Goal: Task Accomplishment & Management: Manage account settings

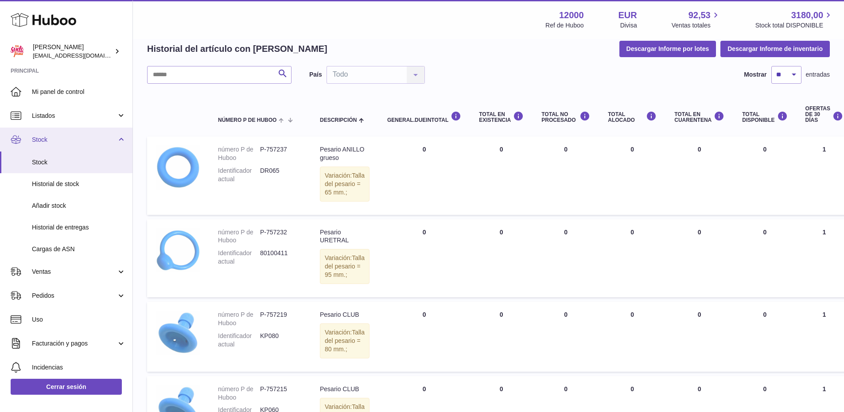
click at [40, 138] on span "Stock" at bounding box center [74, 140] width 85 height 8
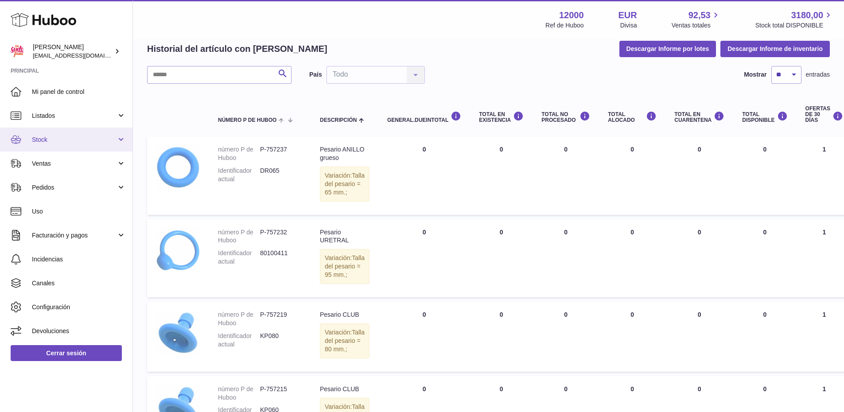
click at [43, 143] on span "Stock" at bounding box center [74, 140] width 85 height 8
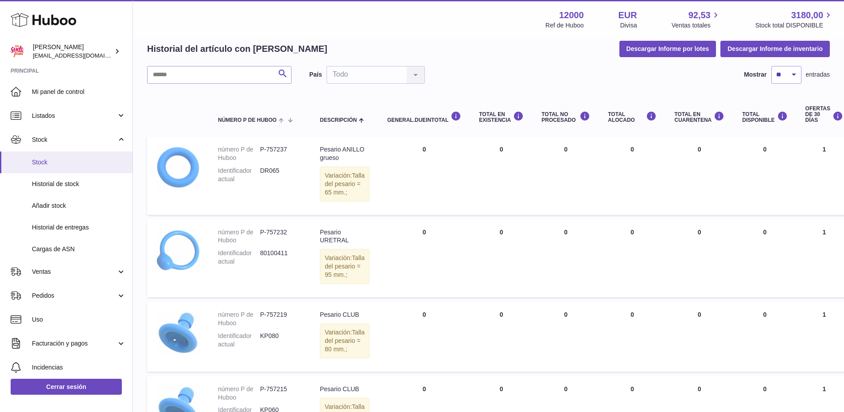
click at [49, 158] on span "Stock" at bounding box center [79, 162] width 94 height 8
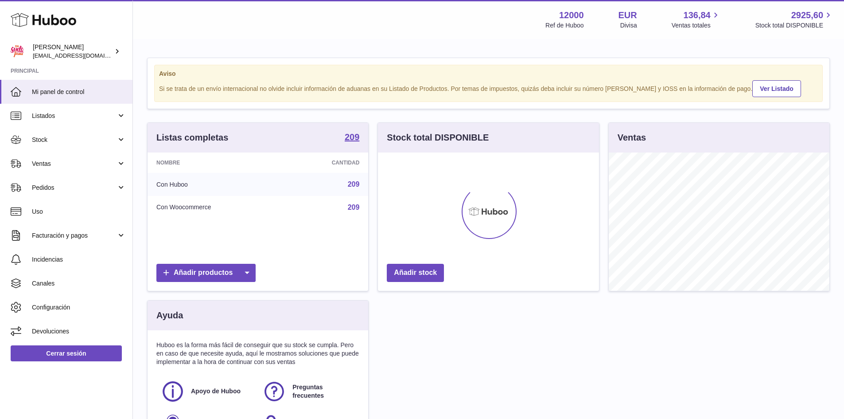
scroll to position [138, 221]
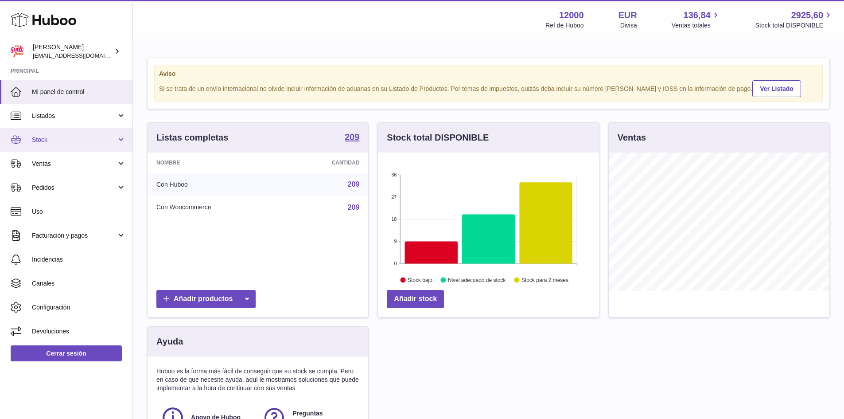
click at [35, 141] on span "Stock" at bounding box center [74, 140] width 85 height 8
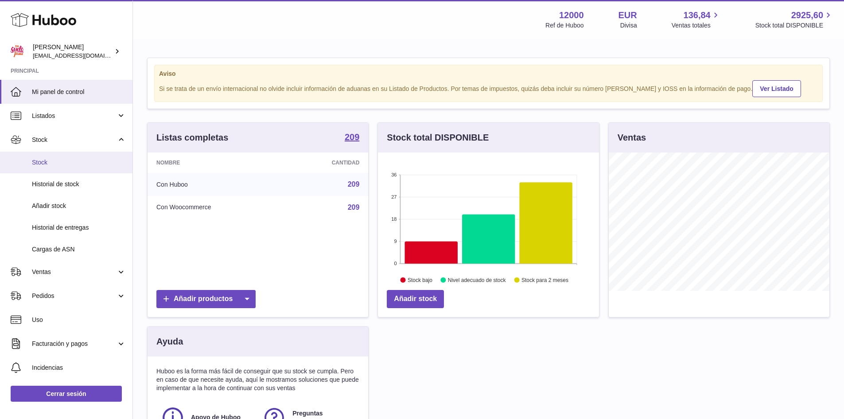
click at [37, 159] on span "Stock" at bounding box center [79, 162] width 94 height 8
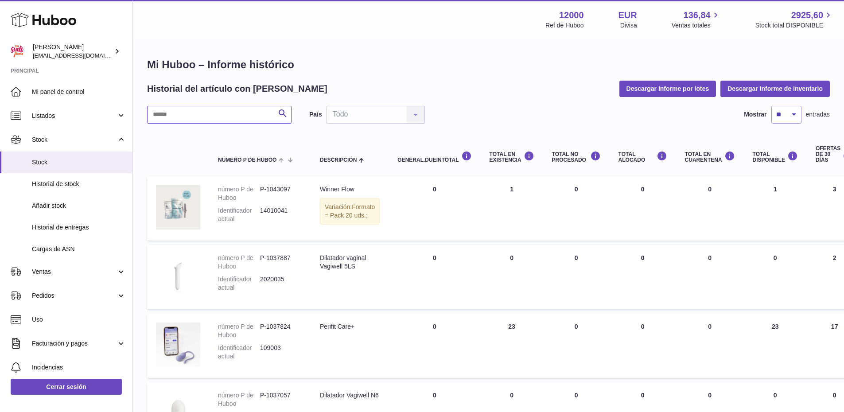
click at [230, 114] on input "text" at bounding box center [219, 115] width 145 height 18
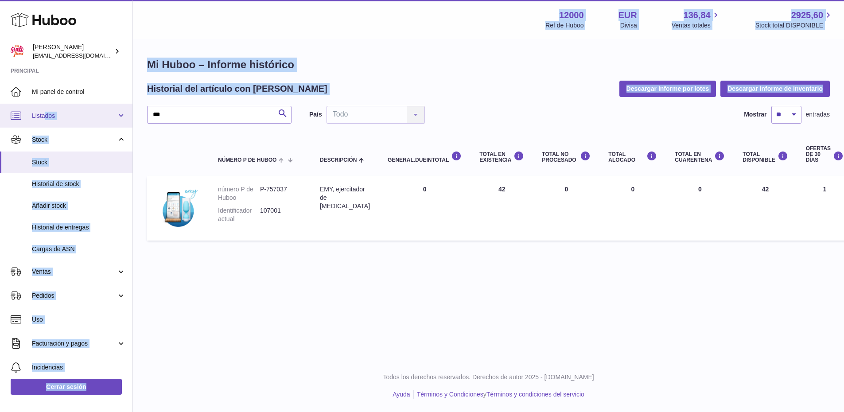
drag, startPoint x: 177, startPoint y: 102, endPoint x: 213, endPoint y: 135, distance: 49.3
click at [44, 108] on div "Huboo [PERSON_NAME] [PERSON_NAME][EMAIL_ADDRESS][DOMAIN_NAME] Principal Mi pane…" at bounding box center [422, 206] width 844 height 412
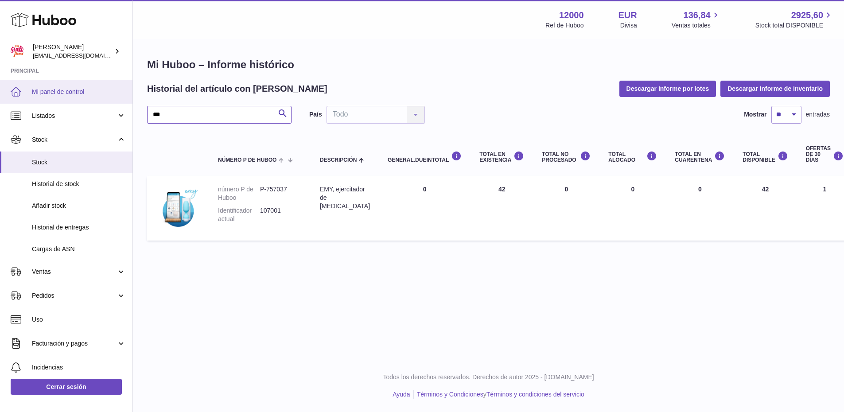
drag, startPoint x: 195, startPoint y: 110, endPoint x: 0, endPoint y: 100, distance: 194.9
click at [0, 100] on div "Huboo [PERSON_NAME] [PERSON_NAME][EMAIL_ADDRESS][DOMAIN_NAME] Principal Mi pane…" at bounding box center [422, 206] width 844 height 412
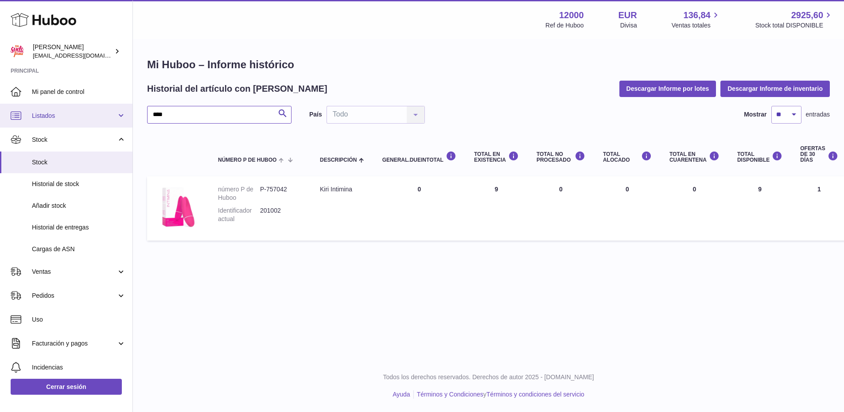
drag, startPoint x: 187, startPoint y: 116, endPoint x: 29, endPoint y: 112, distance: 158.3
click at [29, 112] on div "Huboo [PERSON_NAME] [PERSON_NAME][EMAIL_ADDRESS][DOMAIN_NAME] Principal Mi pane…" at bounding box center [422, 206] width 844 height 412
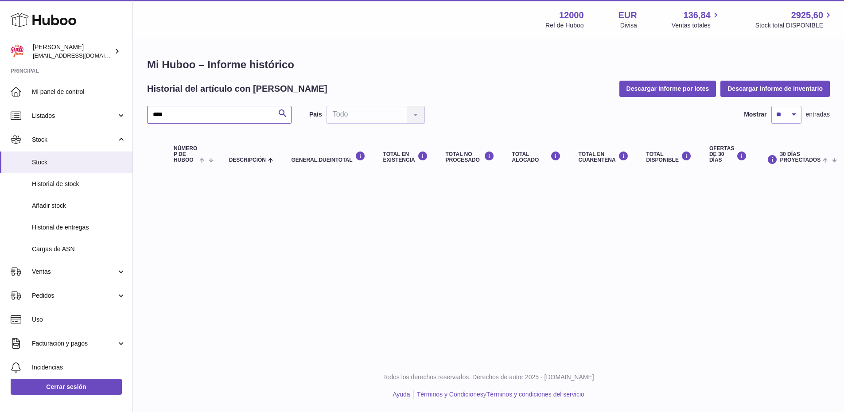
click at [188, 119] on input "****" at bounding box center [219, 115] width 145 height 18
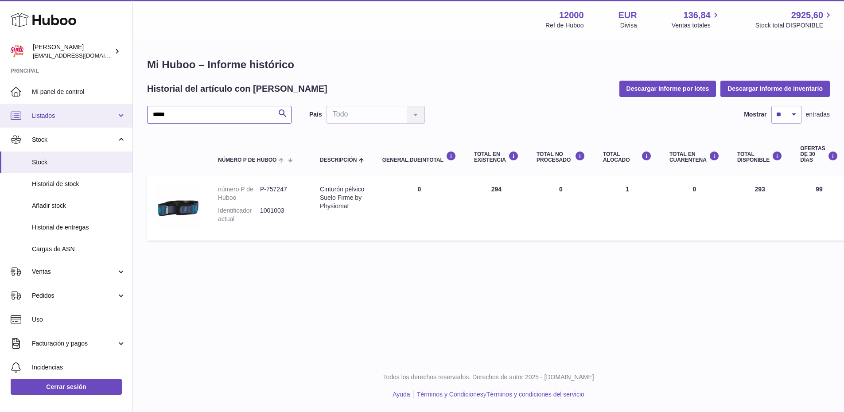
drag, startPoint x: 170, startPoint y: 118, endPoint x: 70, endPoint y: 114, distance: 99.8
click at [70, 114] on div "Huboo [PERSON_NAME] [PERSON_NAME][EMAIL_ADDRESS][DOMAIN_NAME] Principal Mi pane…" at bounding box center [422, 206] width 844 height 412
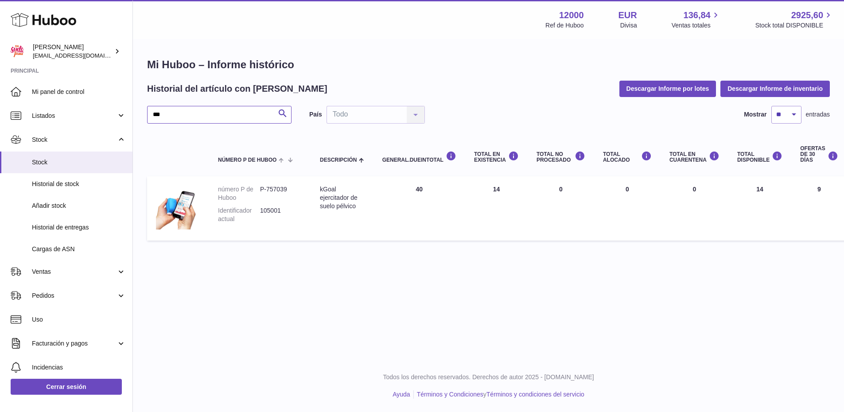
type input "***"
